Goal: Transaction & Acquisition: Purchase product/service

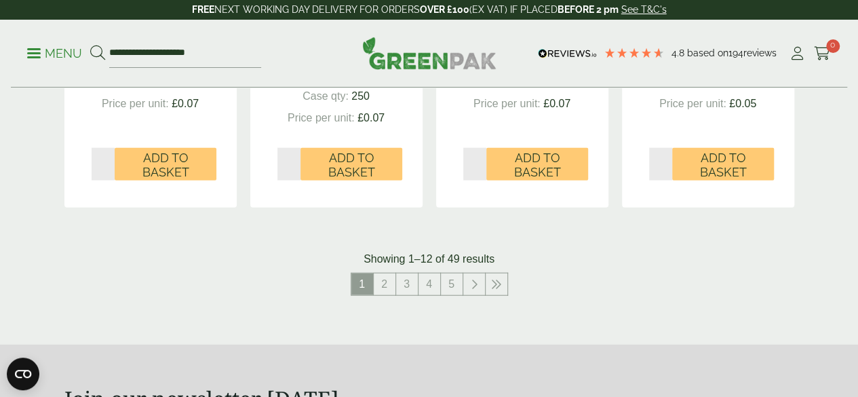
scroll to position [1517, 0]
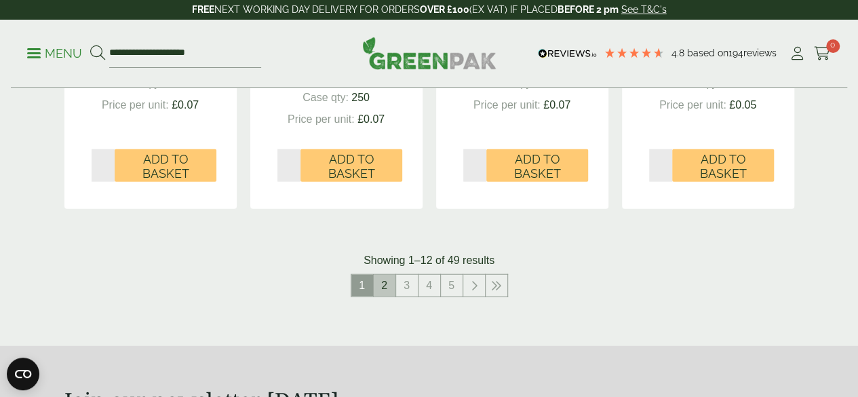
click at [387, 296] on link "2" at bounding box center [385, 286] width 22 height 22
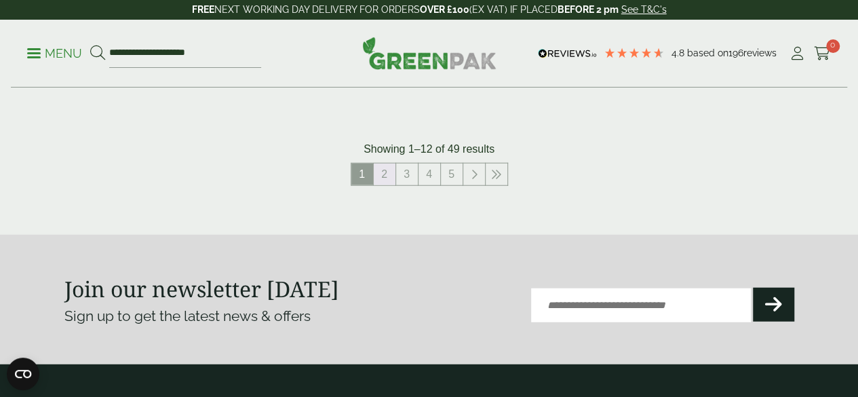
scroll to position [1697, 0]
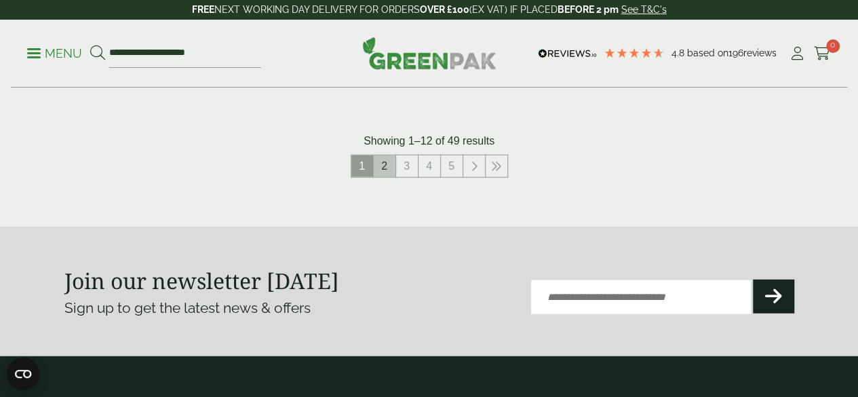
click at [386, 177] on link "2" at bounding box center [385, 166] width 22 height 22
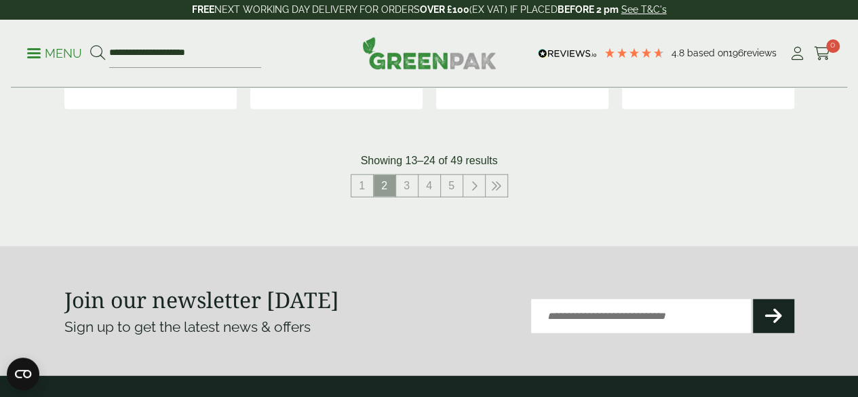
scroll to position [1601, 0]
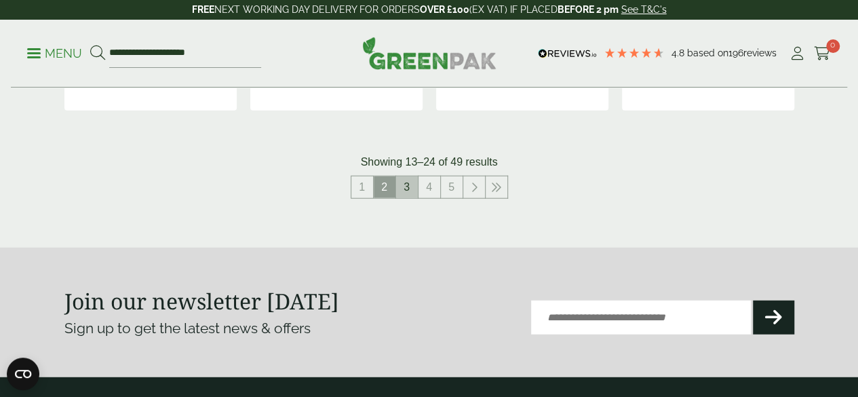
click at [406, 198] on link "3" at bounding box center [407, 187] width 22 height 22
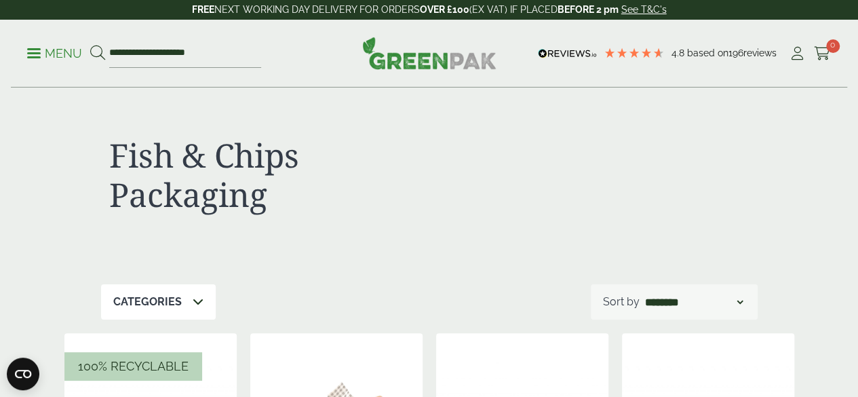
click at [40, 56] on link "Menu" at bounding box center [54, 52] width 55 height 14
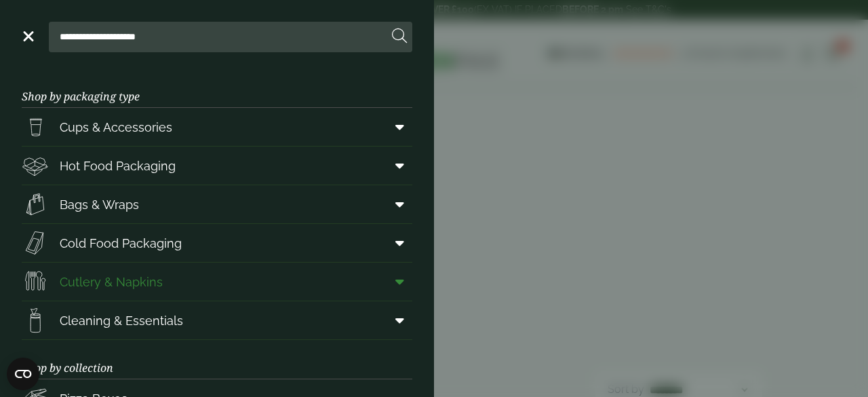
click at [132, 282] on span "Cutlery & Napkins" at bounding box center [111, 282] width 103 height 18
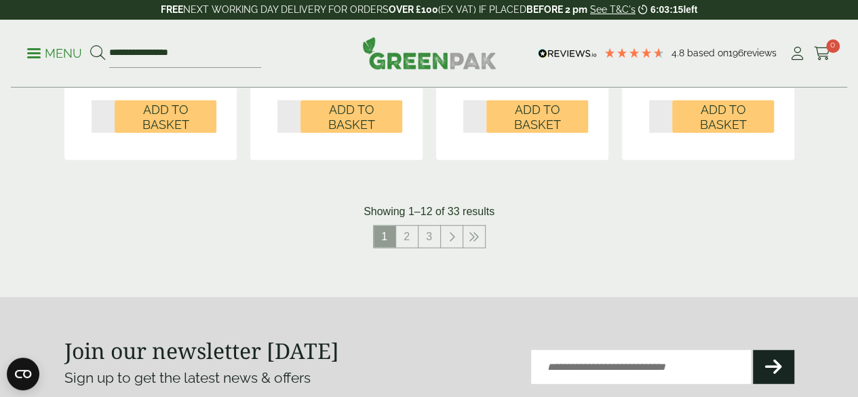
scroll to position [1611, 0]
click at [407, 247] on link "2" at bounding box center [407, 236] width 22 height 22
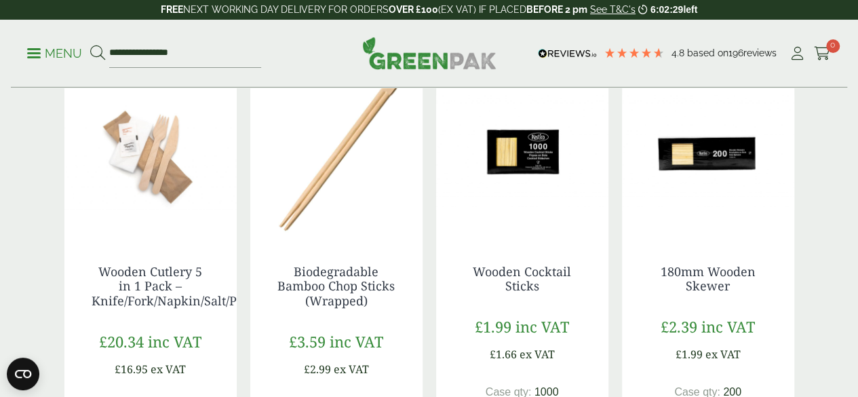
scroll to position [313, 0]
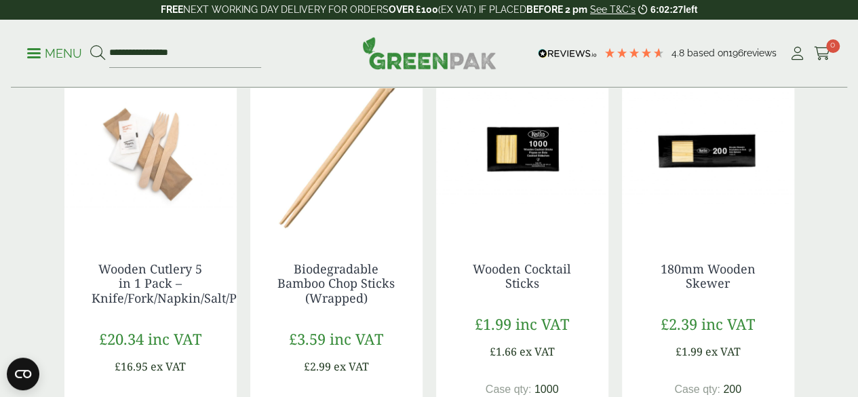
click at [530, 174] on img at bounding box center [522, 150] width 172 height 170
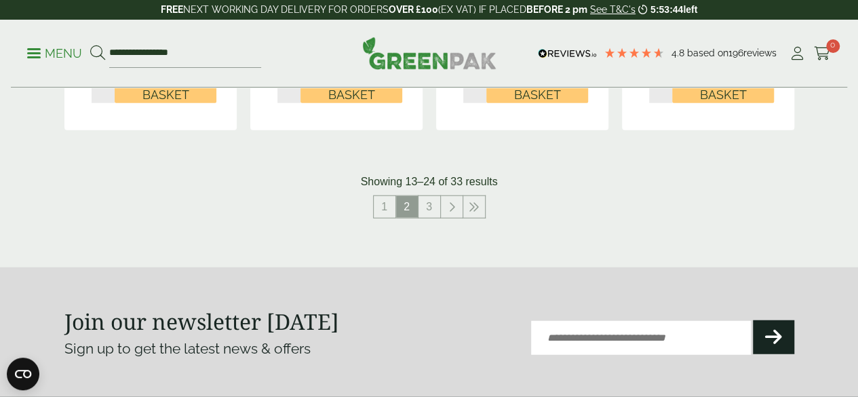
scroll to position [1624, 0]
click at [383, 218] on link "1" at bounding box center [385, 208] width 22 height 22
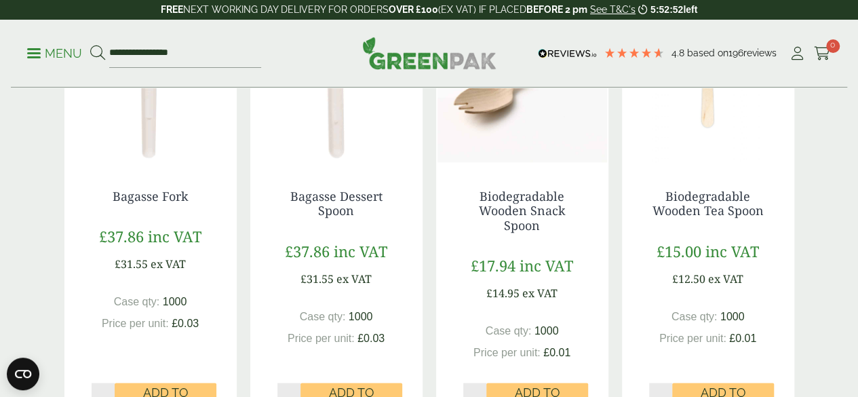
scroll to position [749, 0]
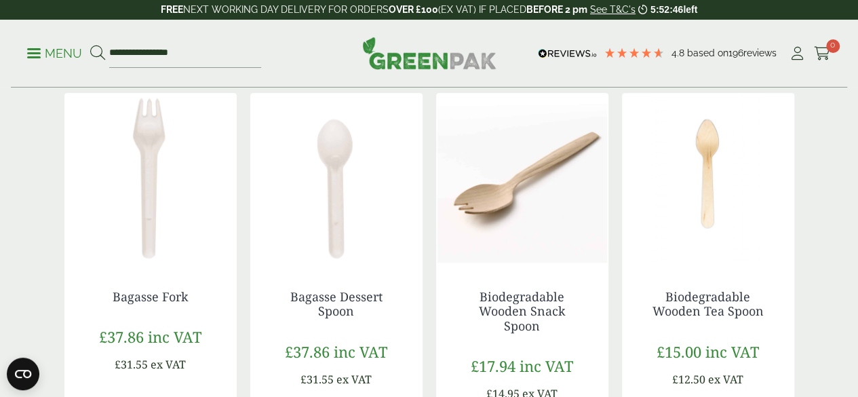
drag, startPoint x: 473, startPoint y: 317, endPoint x: 554, endPoint y: 347, distance: 86.7
click at [554, 334] on h4 "Biodegradable Wooden Snack Spoon" at bounding box center [522, 312] width 118 height 44
copy link "Biodegradable Wooden Snack Spoon"
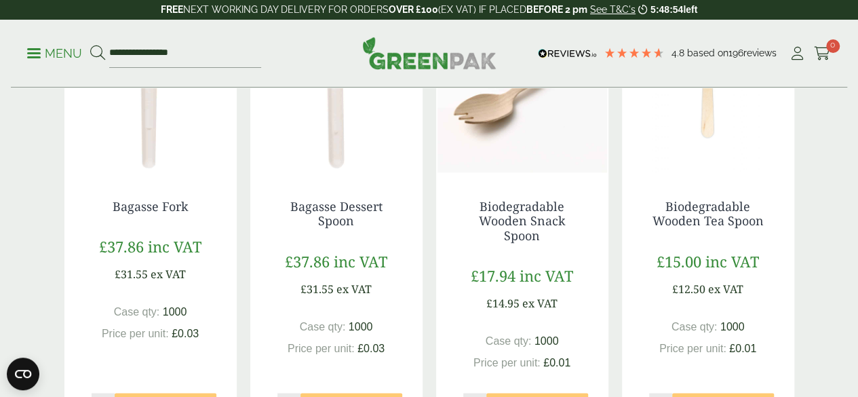
scroll to position [849, 0]
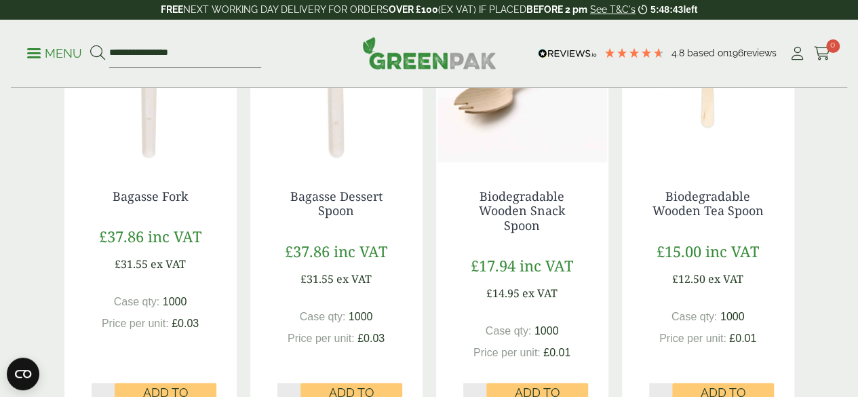
click at [605, 206] on div "Biodegradable Wooden Snack Spoon £17.94 inc VAT £14.95 ex VAT Case qty: 1000 Pr…" at bounding box center [522, 302] width 172 height 281
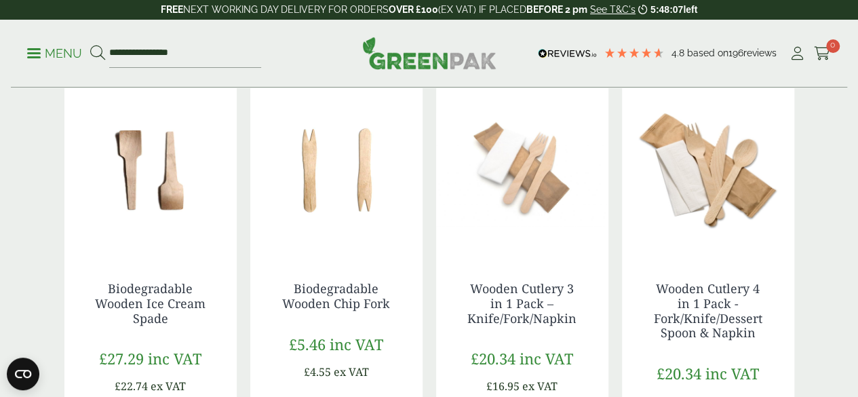
scroll to position [1221, 0]
drag, startPoint x: 464, startPoint y: 309, endPoint x: 574, endPoint y: 338, distance: 113.7
click at [574, 324] on h4 "Wooden Cutlery 3 in 1 Pack – Knife/Fork/Napkin" at bounding box center [522, 302] width 118 height 44
copy link "Wooden Cutlery 3 in 1 Pack – Knife/Fork/Napkin"
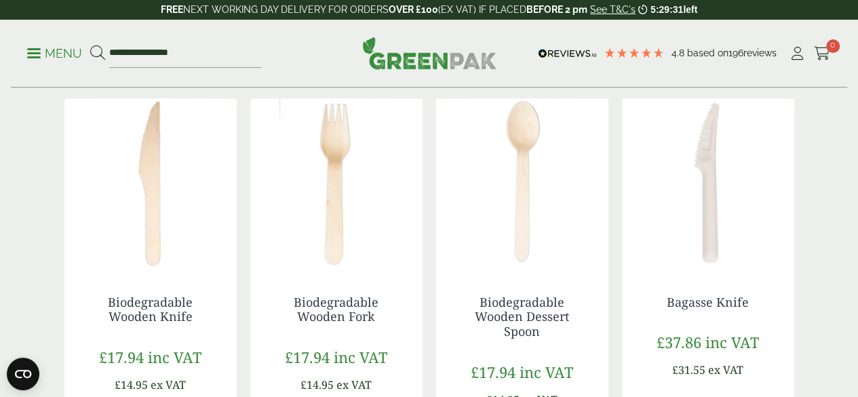
scroll to position [278, 0]
click at [338, 193] on img at bounding box center [336, 185] width 172 height 170
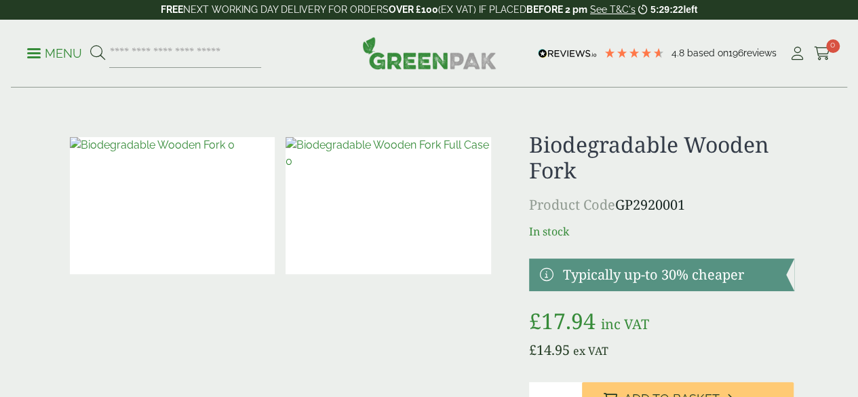
click at [182, 193] on img at bounding box center [173, 205] width 206 height 137
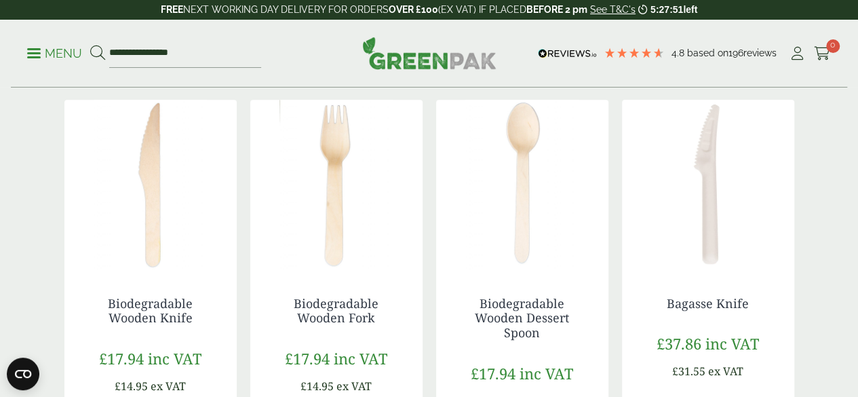
drag, startPoint x: 142, startPoint y: 199, endPoint x: 135, endPoint y: 255, distance: 56.0
click at [135, 255] on img at bounding box center [150, 185] width 172 height 170
click at [527, 224] on img at bounding box center [522, 185] width 172 height 170
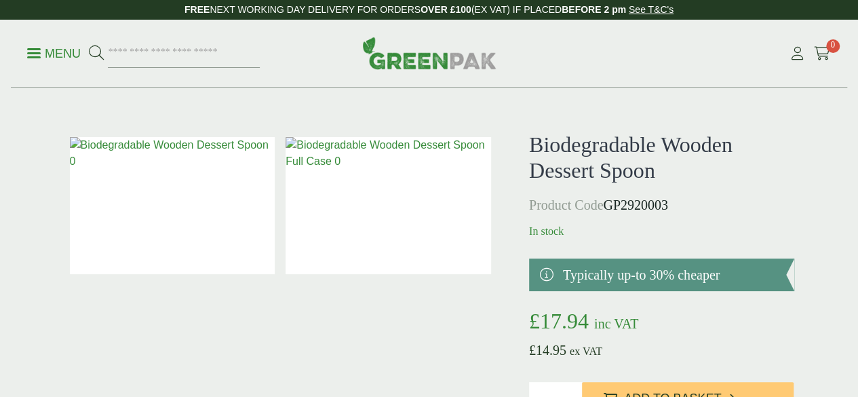
click at [209, 199] on img at bounding box center [173, 205] width 206 height 137
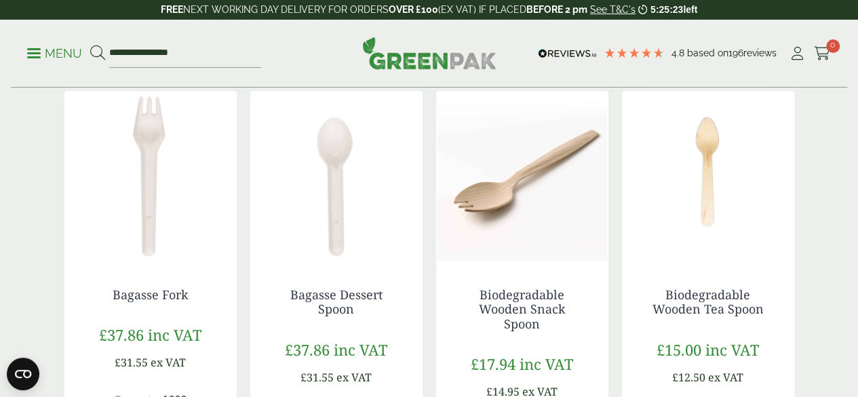
scroll to position [756, 0]
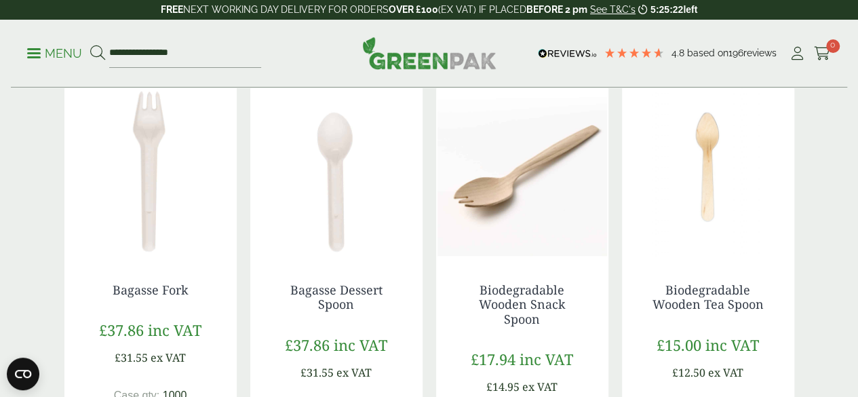
click at [545, 202] on img at bounding box center [522, 171] width 172 height 170
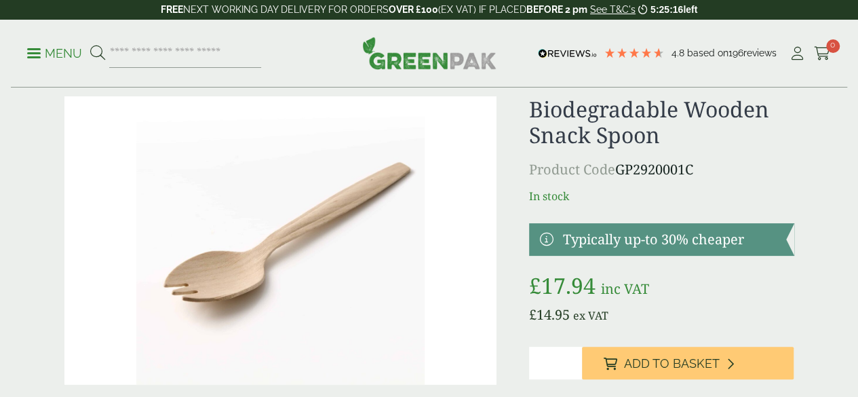
scroll to position [33, 0]
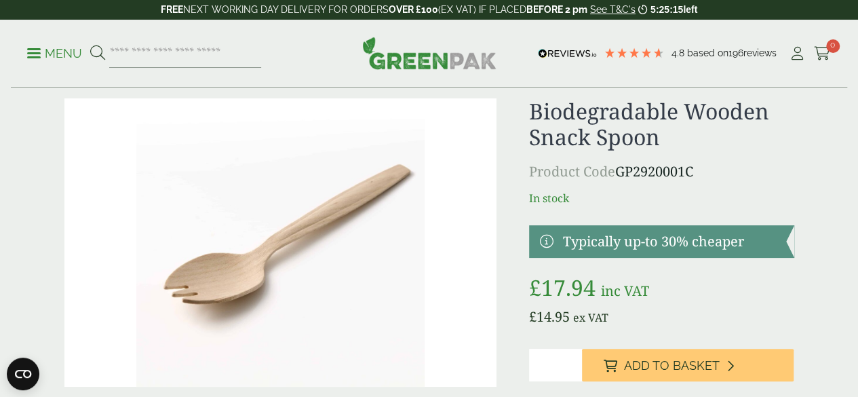
click at [342, 234] on img at bounding box center [280, 242] width 432 height 288
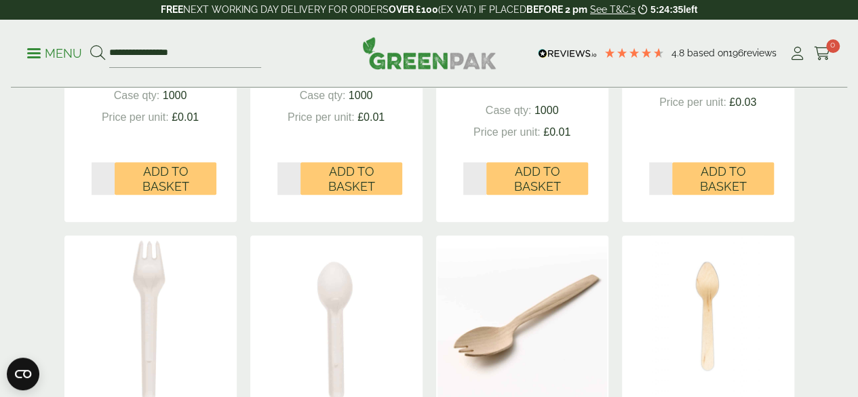
scroll to position [713, 0]
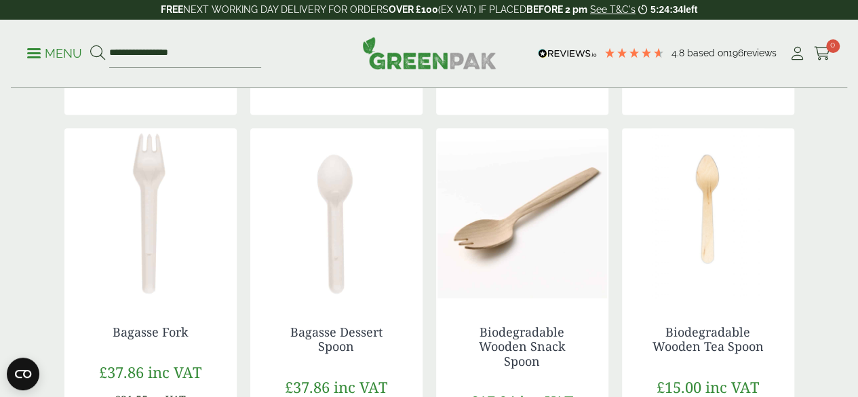
click at [722, 218] on img at bounding box center [708, 213] width 172 height 170
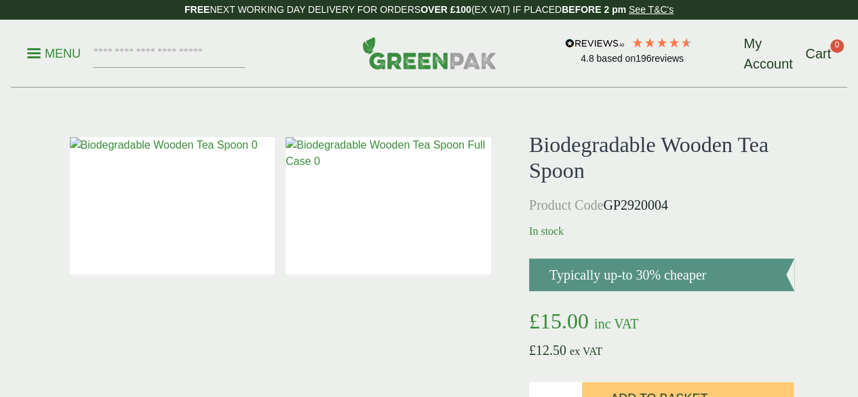
click at [224, 208] on img at bounding box center [173, 205] width 206 height 137
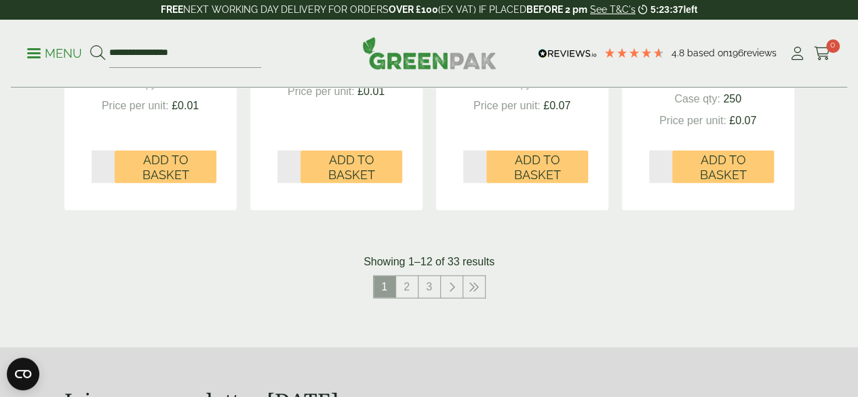
scroll to position [1596, 0]
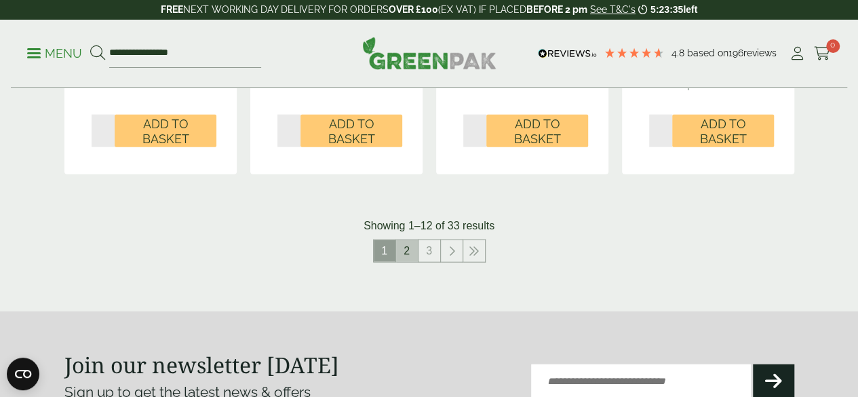
click at [409, 262] on link "2" at bounding box center [407, 251] width 22 height 22
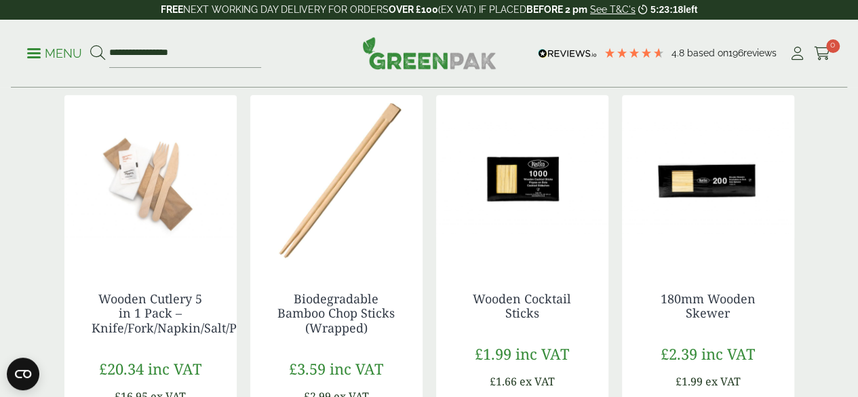
scroll to position [279, 0]
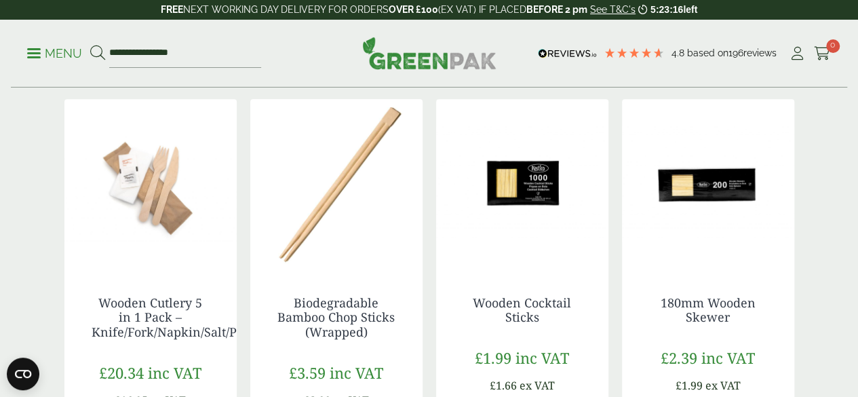
click at [346, 212] on img at bounding box center [336, 184] width 172 height 170
